Goal: Communication & Community: Answer question/provide support

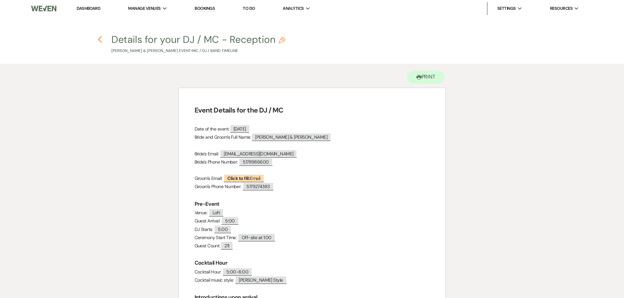
click at [100, 40] on icon "Previous" at bounding box center [100, 40] width 5 height 8
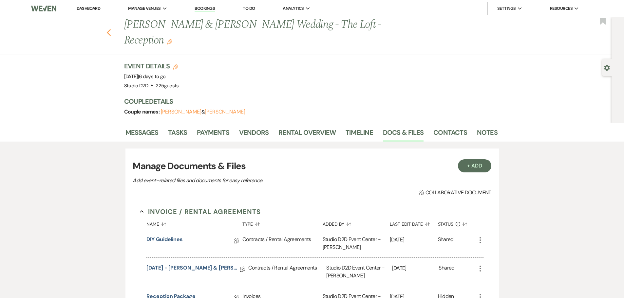
click at [111, 29] on use "button" at bounding box center [108, 32] width 4 height 7
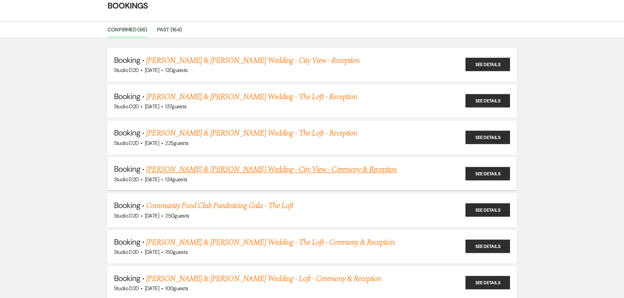
click at [211, 171] on link "[PERSON_NAME] & [PERSON_NAME] Wedding - City View - Ceremony & Reception" at bounding box center [271, 170] width 251 height 12
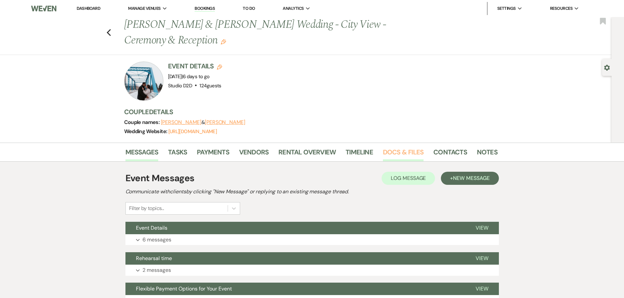
click at [394, 151] on link "Docs & Files" at bounding box center [403, 154] width 41 height 14
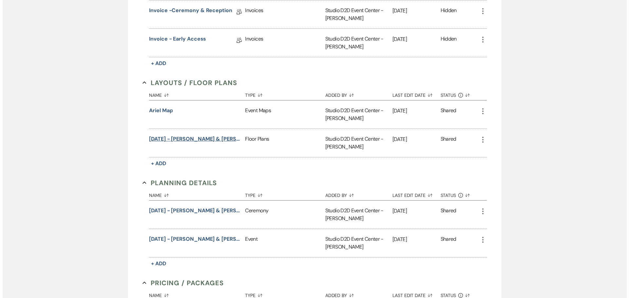
scroll to position [328, 0]
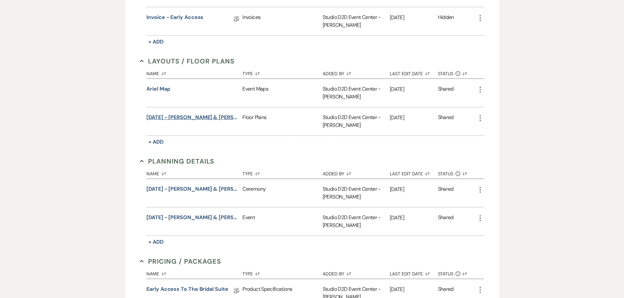
click at [216, 118] on button "[DATE] - [PERSON_NAME] & [PERSON_NAME] - Floor Plan" at bounding box center [192, 118] width 93 height 8
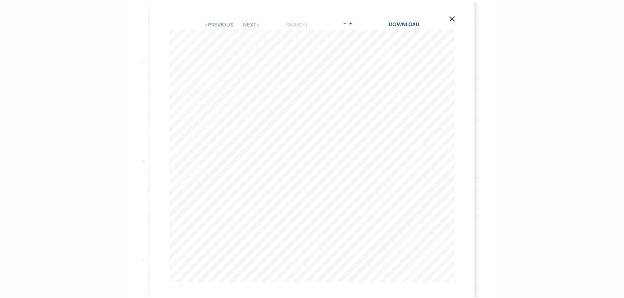
scroll to position [0, 5]
click at [453, 17] on use "button" at bounding box center [455, 17] width 5 height 5
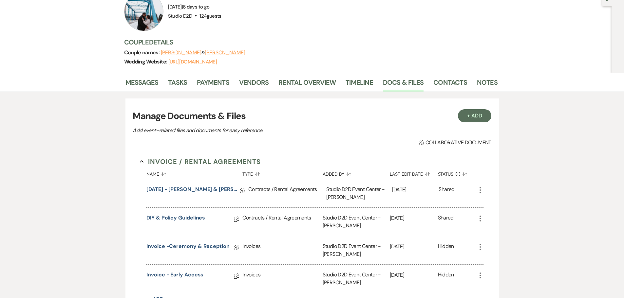
scroll to position [66, 0]
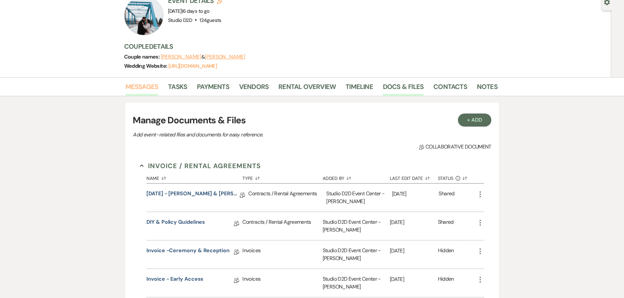
click at [157, 88] on link "Messages" at bounding box center [141, 89] width 33 height 14
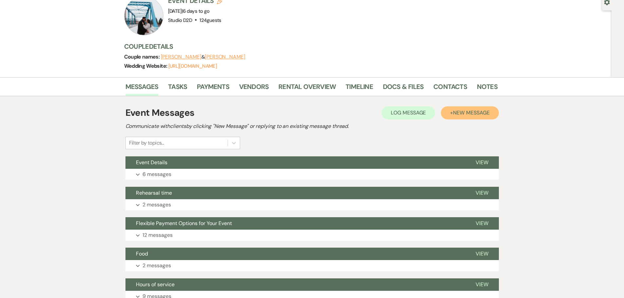
click at [460, 114] on span "New Message" at bounding box center [471, 112] width 36 height 7
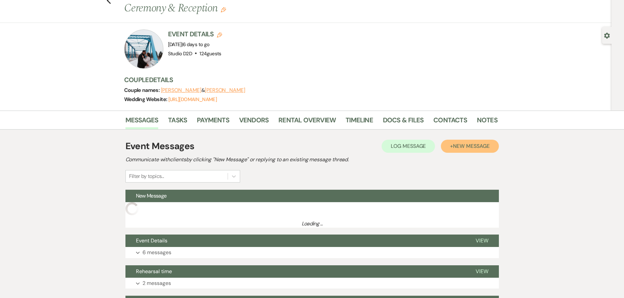
scroll to position [66, 0]
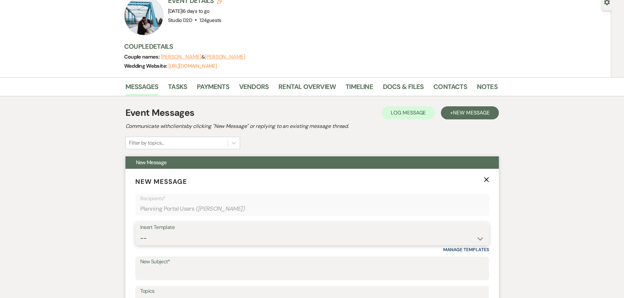
click at [225, 233] on select "-- New Inquiry - message 2 Event Pricing - Non Wedding Weven Planning Portal In…" at bounding box center [312, 238] width 344 height 13
select select "1758"
click at [140, 232] on select "-- New Inquiry - message 2 Event Pricing - Non Wedding Weven Planning Portal In…" at bounding box center [312, 238] width 344 height 13
type input "Details and Staff for Your Event"
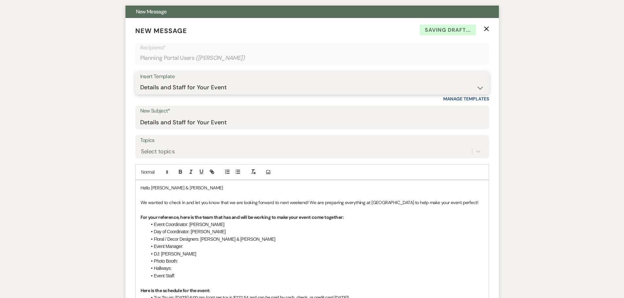
scroll to position [229, 0]
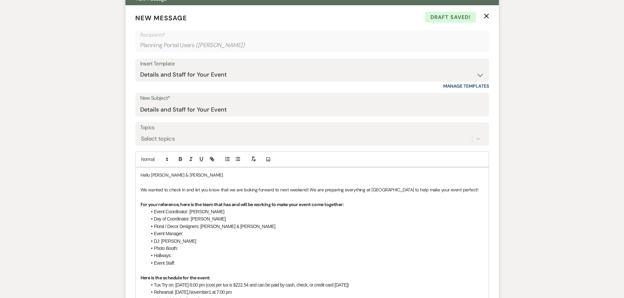
click at [198, 219] on span "Day of Coordinator: [PERSON_NAME]" at bounding box center [190, 219] width 72 height 5
click at [195, 236] on li "Event Manager:" at bounding box center [315, 233] width 337 height 7
click at [181, 250] on li "Photo Booth:" at bounding box center [315, 248] width 337 height 7
drag, startPoint x: 179, startPoint y: 256, endPoint x: 153, endPoint y: 258, distance: 25.6
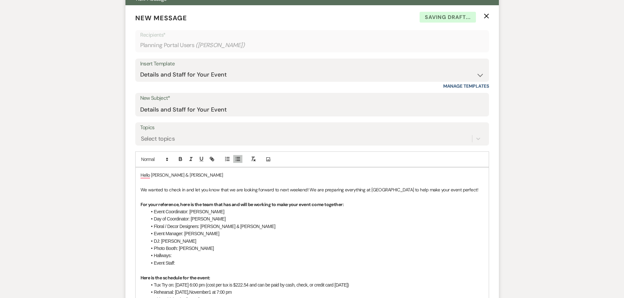
click at [153, 258] on li "Hallways:" at bounding box center [315, 255] width 337 height 7
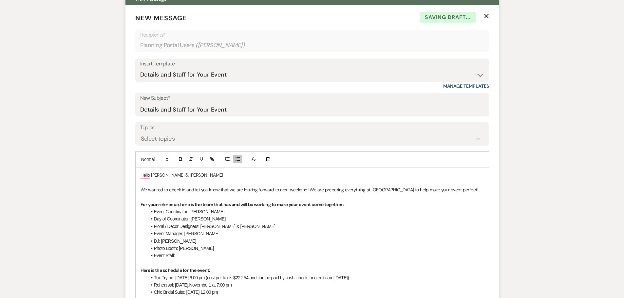
click at [181, 257] on li "Event Staff:" at bounding box center [315, 255] width 337 height 7
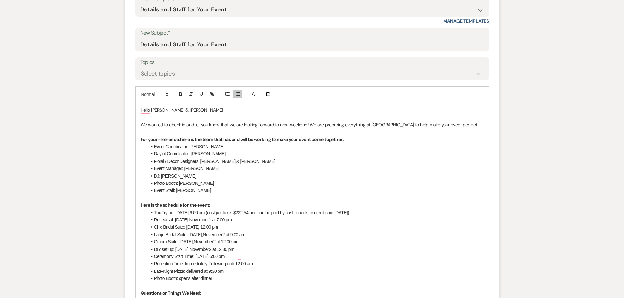
scroll to position [295, 0]
drag, startPoint x: 388, startPoint y: 213, endPoint x: 155, endPoint y: 212, distance: 233.3
click at [155, 212] on li "Tux Try on: [DATE] 6:00 pm (cost per tux is $222.54 and can be paid by cash, ch…" at bounding box center [315, 212] width 337 height 7
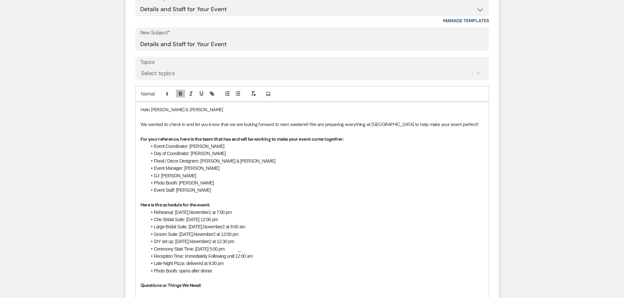
click at [186, 212] on span "Rehearsal: [DATE]," at bounding box center [171, 212] width 35 height 5
click at [195, 213] on span "November" at bounding box center [198, 212] width 19 height 5
click at [217, 213] on span "17 at 7:00 pm" at bounding box center [216, 212] width 25 height 5
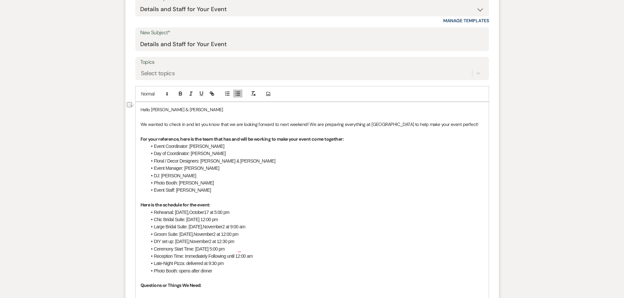
drag, startPoint x: 255, startPoint y: 220, endPoint x: 154, endPoint y: 222, distance: 100.9
click at [154, 222] on li "Chic Bridal Suite: [DATE] 12:00 pm" at bounding box center [315, 219] width 337 height 7
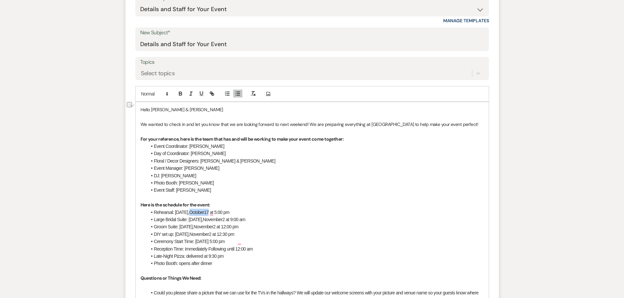
drag, startPoint x: 208, startPoint y: 214, endPoint x: 190, endPoint y: 215, distance: 18.7
click at [190, 215] on li "Rehearsal: [DATE] 5:00 pm" at bounding box center [315, 212] width 337 height 7
copy li "[DATE]"
drag, startPoint x: 230, startPoint y: 221, endPoint x: 208, endPoint y: 222, distance: 22.0
click at [208, 222] on li "Large Bridal Suite: [DATE] 9:00 am" at bounding box center [315, 219] width 337 height 7
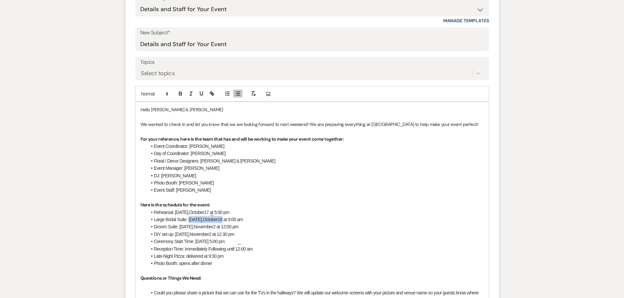
click at [189, 220] on span "Large Bridal Suite: [DATE]," at bounding box center [178, 219] width 49 height 5
copy li "[DATE]"
drag, startPoint x: 220, startPoint y: 227, endPoint x: 180, endPoint y: 228, distance: 41.0
click at [180, 228] on li "Groom Suite: [DATE] 12:00 pm" at bounding box center [315, 226] width 337 height 7
click at [233, 228] on span "18 at 12:00 pm" at bounding box center [222, 226] width 28 height 5
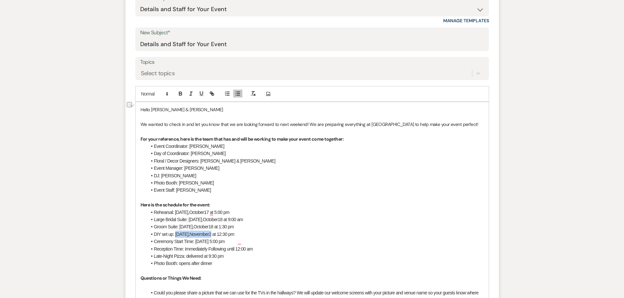
drag, startPoint x: 216, startPoint y: 235, endPoint x: 176, endPoint y: 235, distance: 40.0
click at [176, 235] on li "DIY set up: [DATE] 12:30 pm" at bounding box center [315, 234] width 337 height 7
drag, startPoint x: 236, startPoint y: 242, endPoint x: 197, endPoint y: 242, distance: 39.3
click at [197, 242] on span "Ceremony Start Time: [DATE] 5:00 pm" at bounding box center [189, 241] width 71 height 5
drag, startPoint x: 254, startPoint y: 251, endPoint x: 238, endPoint y: 251, distance: 15.7
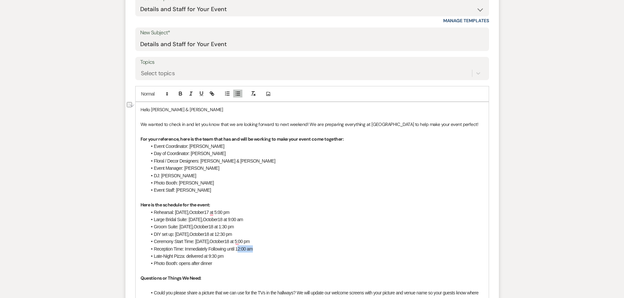
click at [238, 251] on li "Reception Time: Immediately Following until 12:00 am" at bounding box center [315, 249] width 337 height 7
click at [216, 257] on span "Late-Night Pizza: delivered at 9:30 pm" at bounding box center [189, 256] width 70 height 5
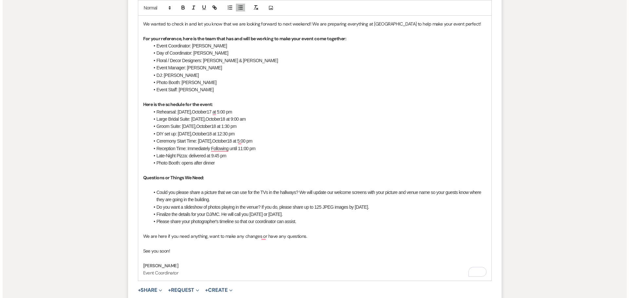
scroll to position [426, 0]
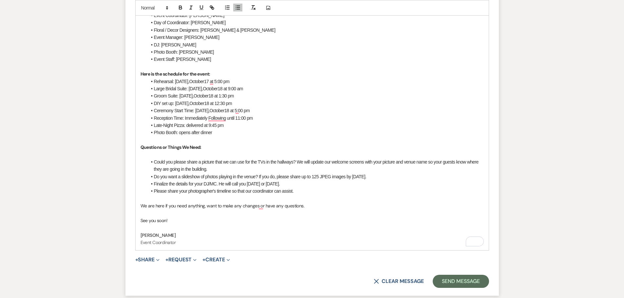
drag, startPoint x: 332, startPoint y: 175, endPoint x: 155, endPoint y: 162, distance: 177.7
click at [155, 162] on ul "Could you please share a picture that we can use for the TVs in the hallways? W…" at bounding box center [315, 177] width 337 height 37
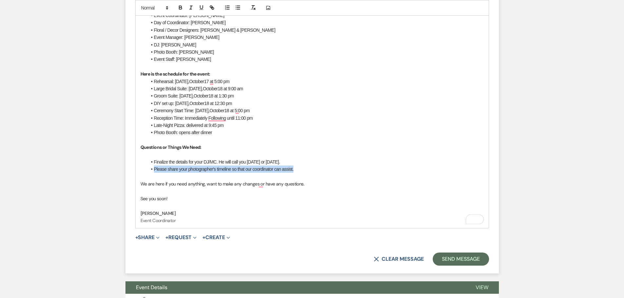
drag, startPoint x: 299, startPoint y: 169, endPoint x: 154, endPoint y: 171, distance: 144.5
click at [154, 171] on li "Please s hare your photographer's timeline so that our coordinator can assist." at bounding box center [315, 169] width 337 height 7
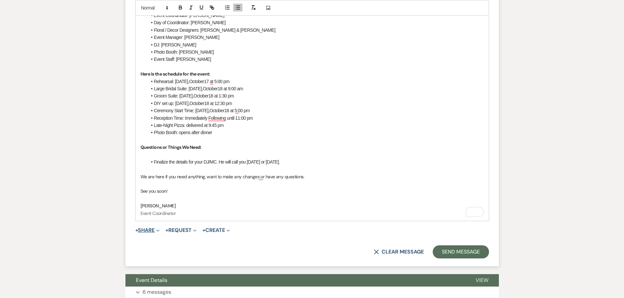
click at [150, 230] on button "+ Share Expand" at bounding box center [147, 230] width 25 height 5
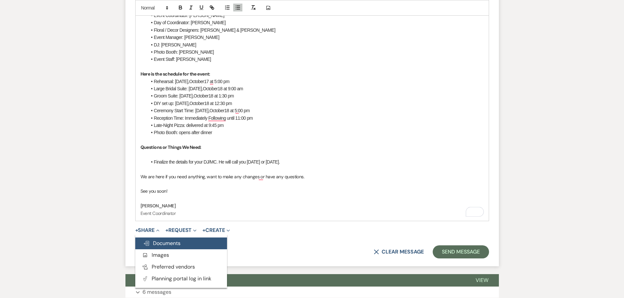
click at [159, 242] on span "Doc Upload Documents" at bounding box center [161, 243] width 37 height 7
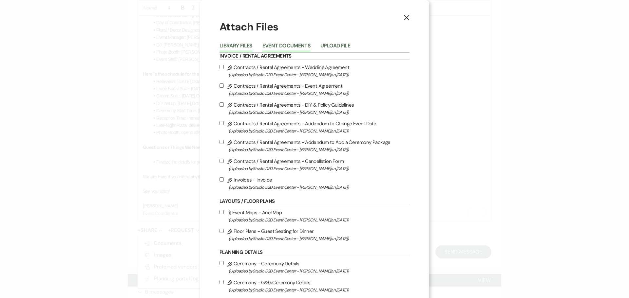
click at [287, 49] on button "Event Documents" at bounding box center [286, 47] width 48 height 9
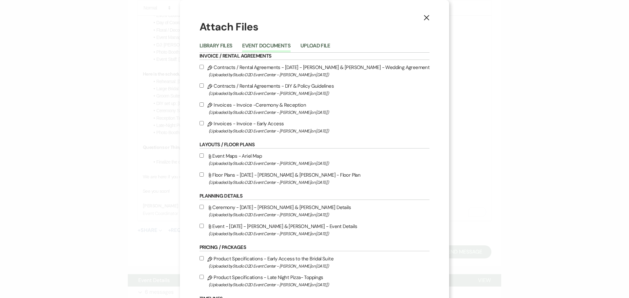
click at [293, 176] on label "Attach File Floor Plans - [DATE] - [PERSON_NAME] & [PERSON_NAME] - Floor Plan (…" at bounding box center [315, 178] width 230 height 15
click at [204, 176] on input "Attach File Floor Plans - [DATE] - [PERSON_NAME] & [PERSON_NAME] - Floor Plan (…" at bounding box center [202, 175] width 4 height 4
checkbox input "true"
click at [290, 208] on label "Attach File Ceremony - [DATE] - [PERSON_NAME] & [PERSON_NAME] Details (Uploaded…" at bounding box center [315, 210] width 230 height 15
click at [204, 208] on input "Attach File Ceremony - [DATE] - [PERSON_NAME] & [PERSON_NAME] Details (Uploaded…" at bounding box center [202, 207] width 4 height 4
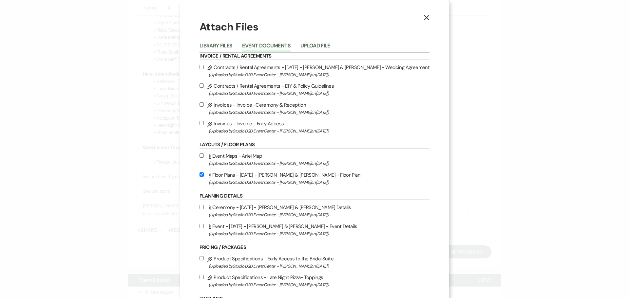
checkbox input "true"
click at [286, 227] on label "Attach File Event - [DATE] - [PERSON_NAME] & [PERSON_NAME] - Event Details (Upl…" at bounding box center [315, 229] width 230 height 15
click at [204, 227] on input "Attach File Event - [DATE] - [PERSON_NAME] & [PERSON_NAME] - Event Details (Upl…" at bounding box center [202, 226] width 4 height 4
checkbox input "true"
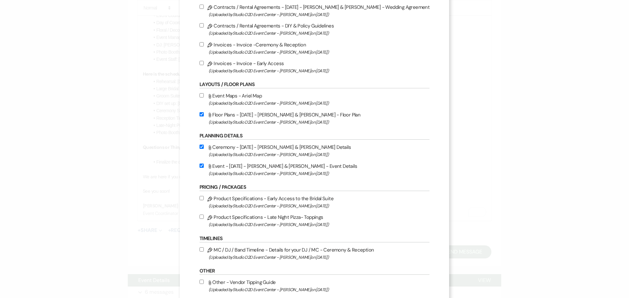
scroll to position [66, 0]
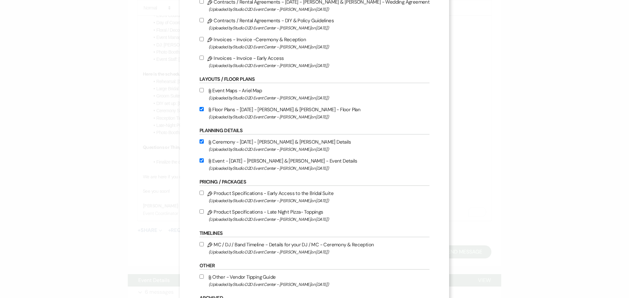
click at [296, 246] on label "Pencil MC / DJ / Band Timeline - Details for your DJ / MC - Ceremony & Receptio…" at bounding box center [315, 248] width 230 height 15
click at [204, 246] on input "Pencil MC / DJ / Band Timeline - Details for your DJ / MC - Ceremony & Receptio…" at bounding box center [202, 244] width 4 height 4
checkbox input "true"
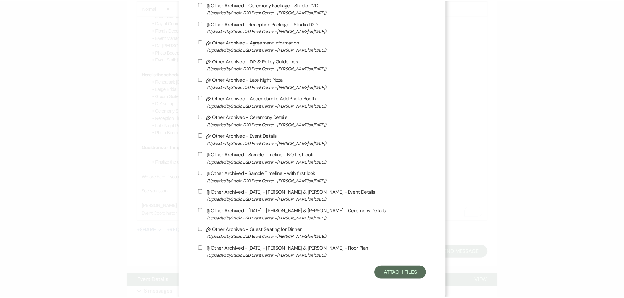
scroll to position [372, 0]
click at [377, 270] on button "Attach Files" at bounding box center [403, 272] width 52 height 13
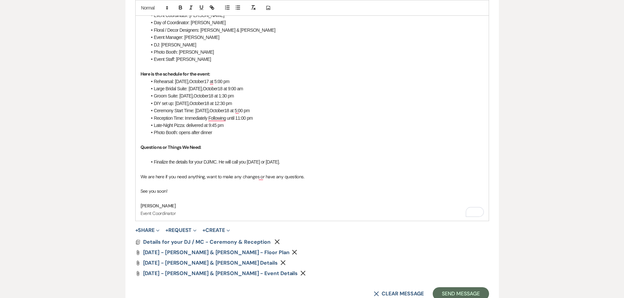
click at [295, 161] on li "Finalize the details for your DJ/MC. He will call you [DATE] or [DATE]." at bounding box center [315, 162] width 337 height 7
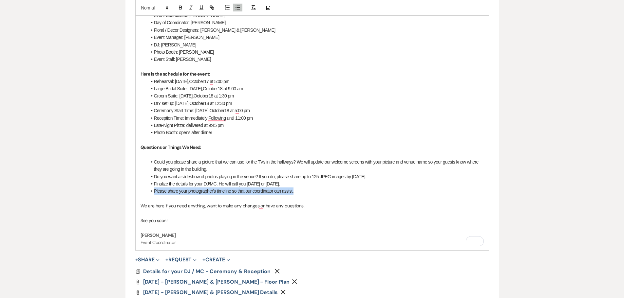
drag, startPoint x: 276, startPoint y: 193, endPoint x: 155, endPoint y: 192, distance: 121.5
click at [155, 192] on li "Please s hare your photographer's timeline so that our coordinator can assist." at bounding box center [315, 191] width 337 height 7
drag, startPoint x: 378, startPoint y: 177, endPoint x: 154, endPoint y: 175, distance: 223.4
click at [154, 175] on li "Do you want a slideshow of photos playing in the venue? If you do, please share…" at bounding box center [315, 176] width 337 height 7
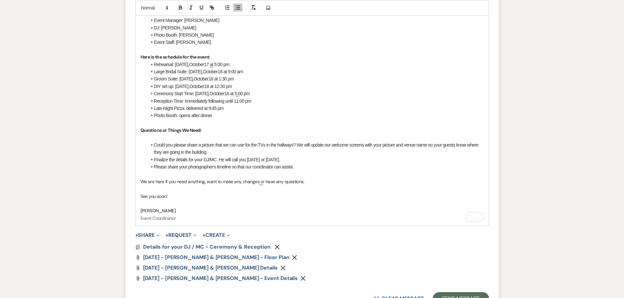
scroll to position [491, 0]
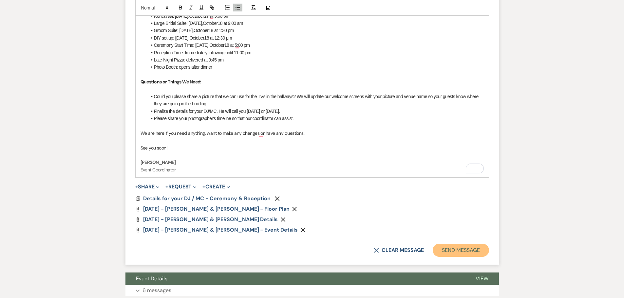
click at [441, 252] on button "Send Message" at bounding box center [461, 250] width 56 height 13
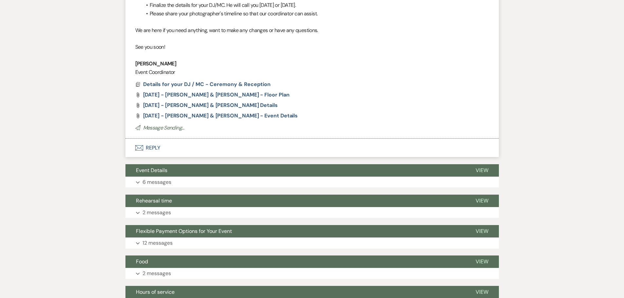
scroll to position [248, 0]
